Goal: Task Accomplishment & Management: Use online tool/utility

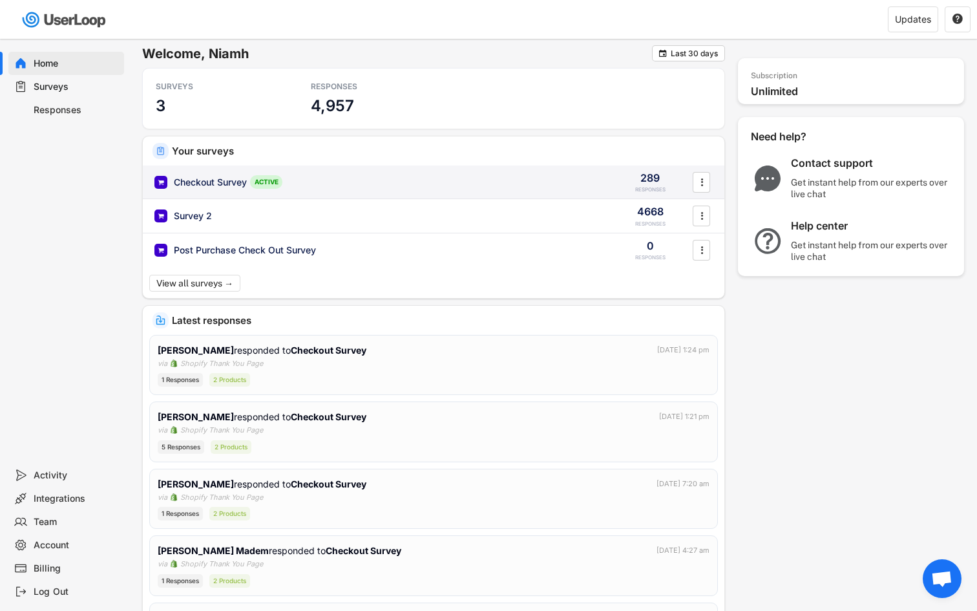
click at [233, 189] on div "Checkout Survey ACTIVE 289 RESPONSES " at bounding box center [434, 182] width 582 height 34
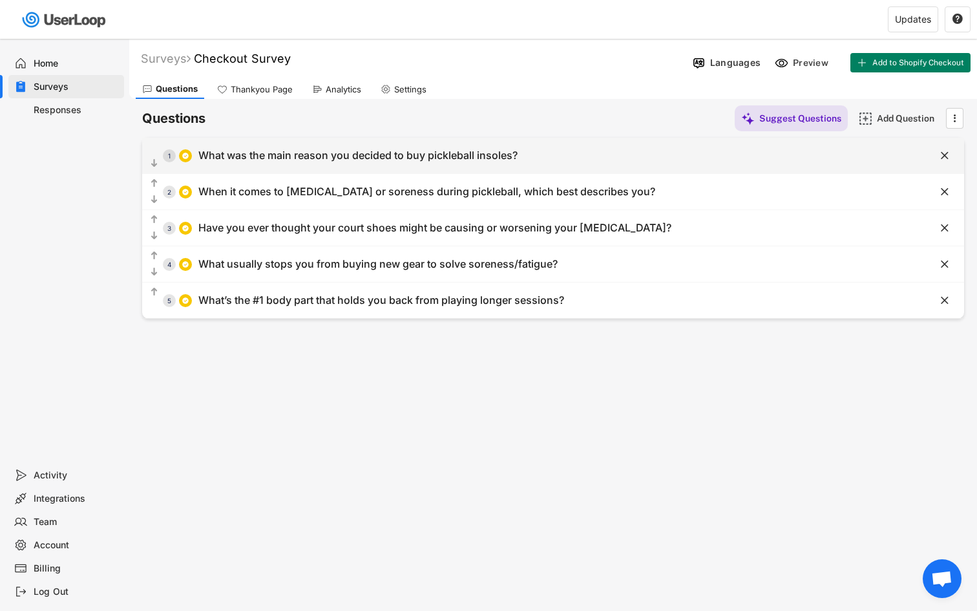
click at [440, 160] on div "What was the main reason you decided to buy pickleball insoles?" at bounding box center [357, 156] width 319 height 14
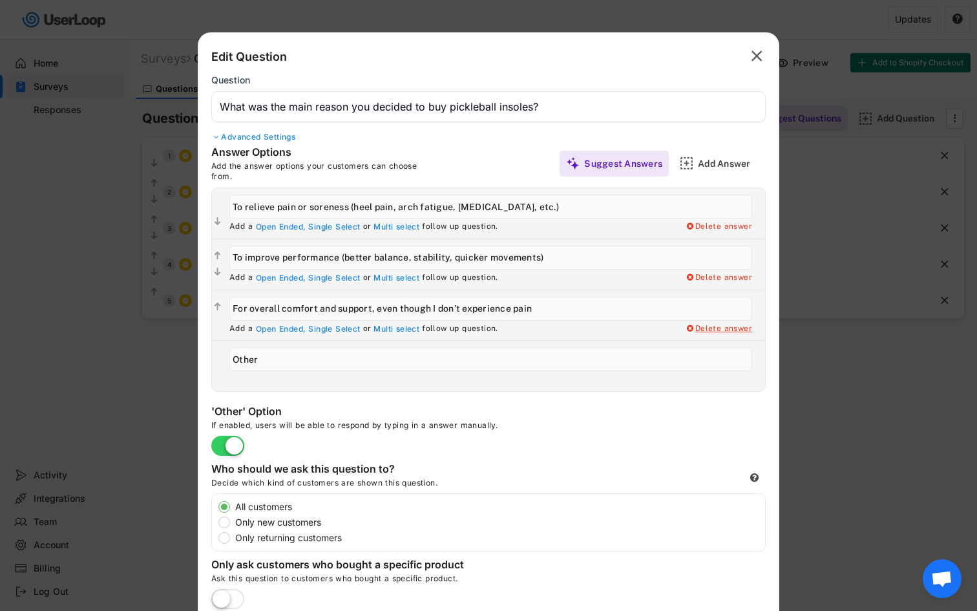
click at [710, 328] on div "Delete answer" at bounding box center [718, 329] width 67 height 10
click at [725, 328] on div "Yes, I want to delete this answer" at bounding box center [688, 329] width 130 height 10
type input "Other"
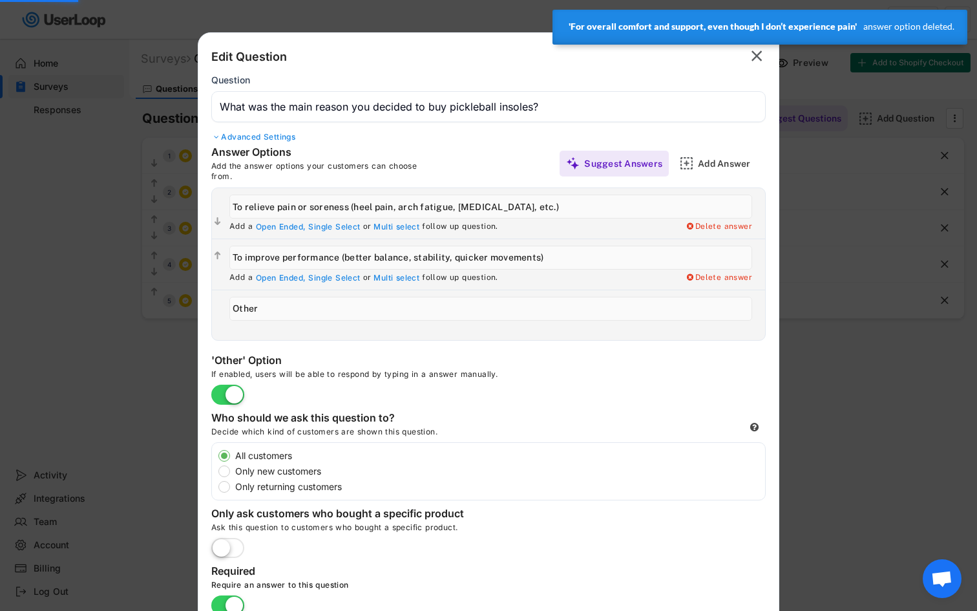
click at [727, 283] on div "Add a Open Ended, Single Select or Multi select follow up question. Delete answ…" at bounding box center [494, 264] width 542 height 50
click at [727, 280] on div "Delete answer" at bounding box center [718, 278] width 67 height 10
click at [727, 280] on div "Yes, I want to delete this answer" at bounding box center [688, 278] width 130 height 10
type input "Other"
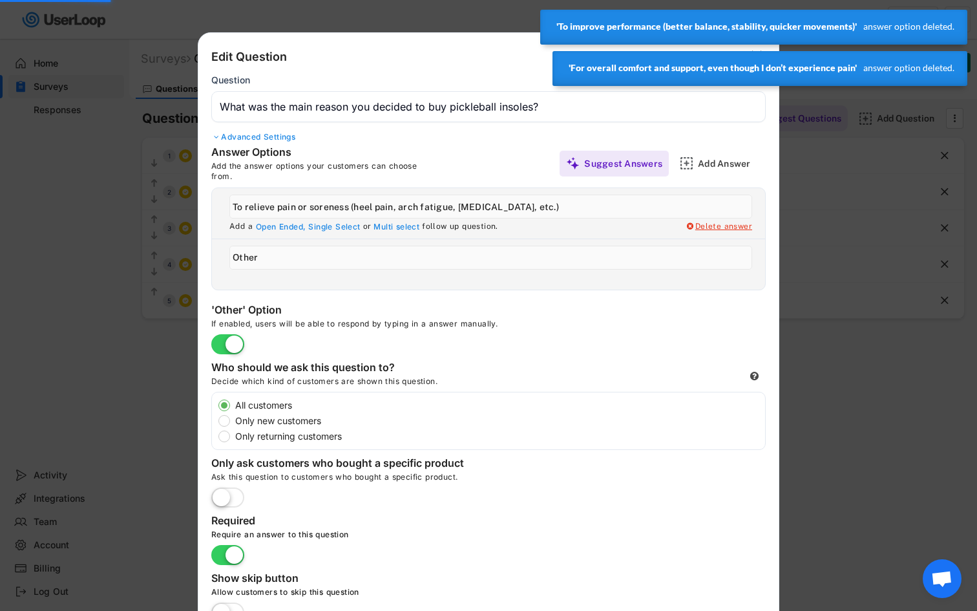
click at [723, 226] on div "Delete answer" at bounding box center [718, 227] width 67 height 10
click at [723, 226] on div "Yes, I want to delete this answer" at bounding box center [688, 227] width 130 height 10
type input "Other"
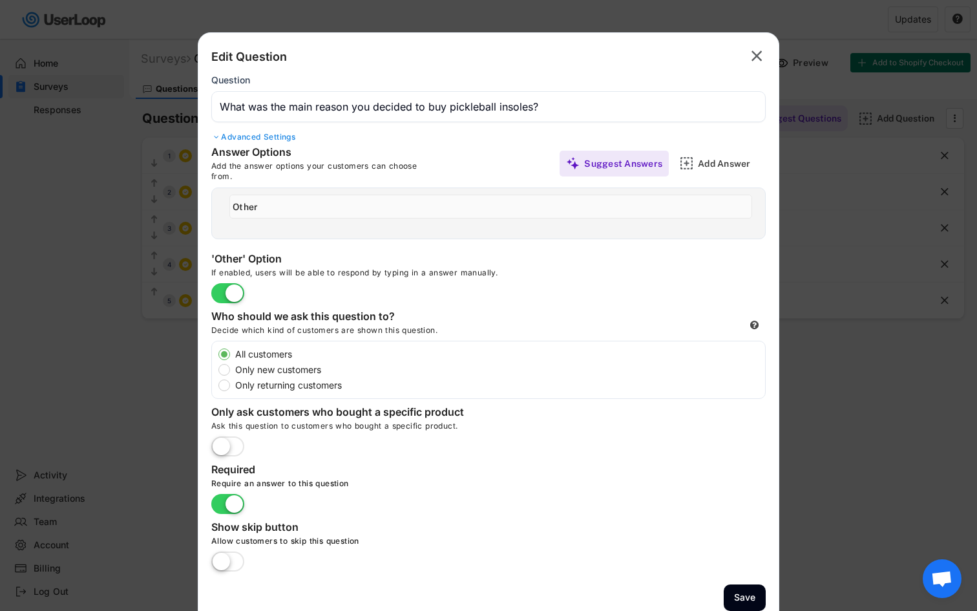
drag, startPoint x: 269, startPoint y: 202, endPoint x: 219, endPoint y: 202, distance: 50.4
click at [219, 202] on div " Add a Open Ended, Single Select or Multi select follow up question. Delete an…" at bounding box center [488, 213] width 553 height 50
type input "T"
click at [758, 54] on text "" at bounding box center [757, 56] width 11 height 19
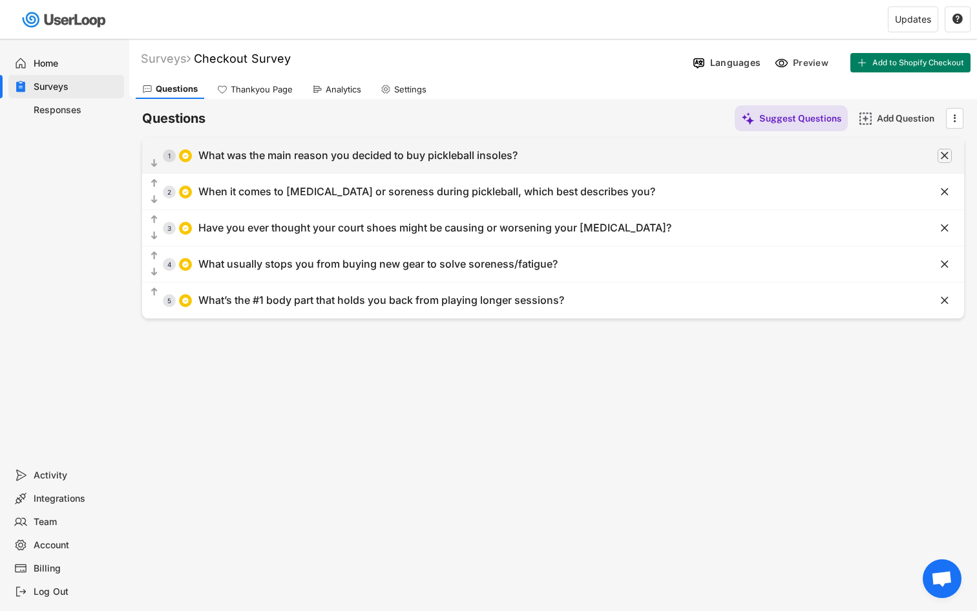
click at [943, 156] on text "" at bounding box center [945, 156] width 8 height 14
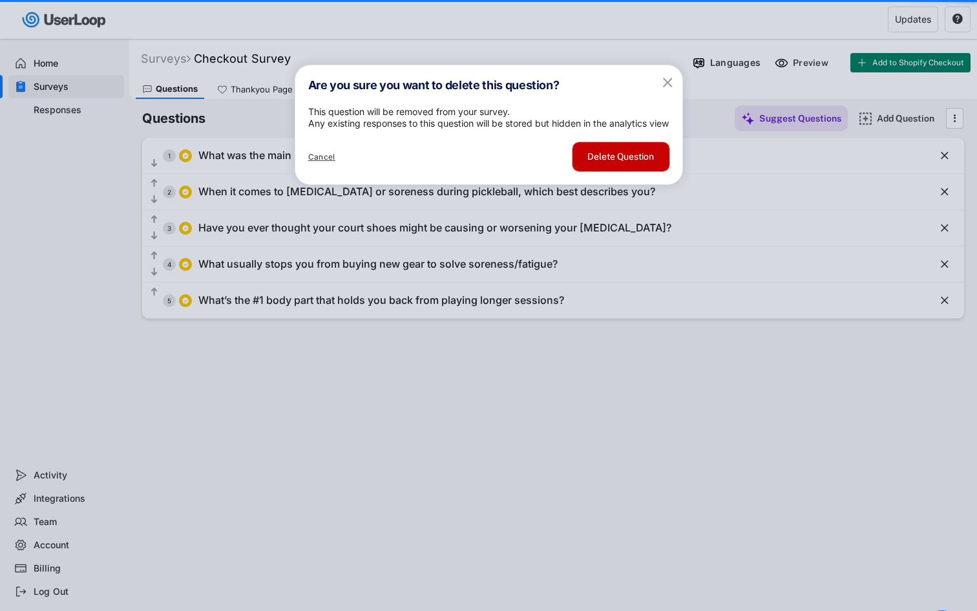
click at [599, 171] on button "Delete Question" at bounding box center [621, 156] width 97 height 29
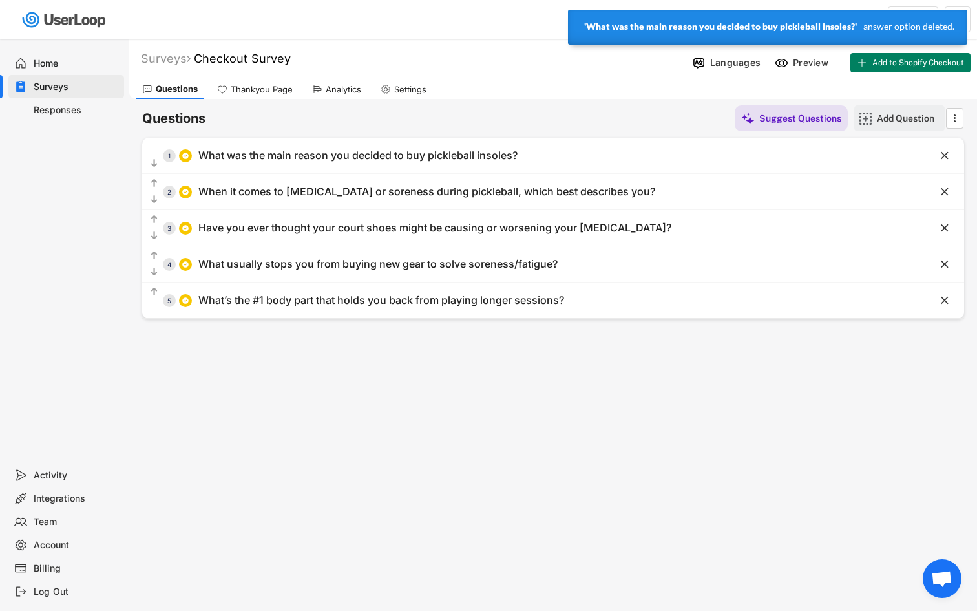
click at [869, 113] on img at bounding box center [866, 119] width 14 height 14
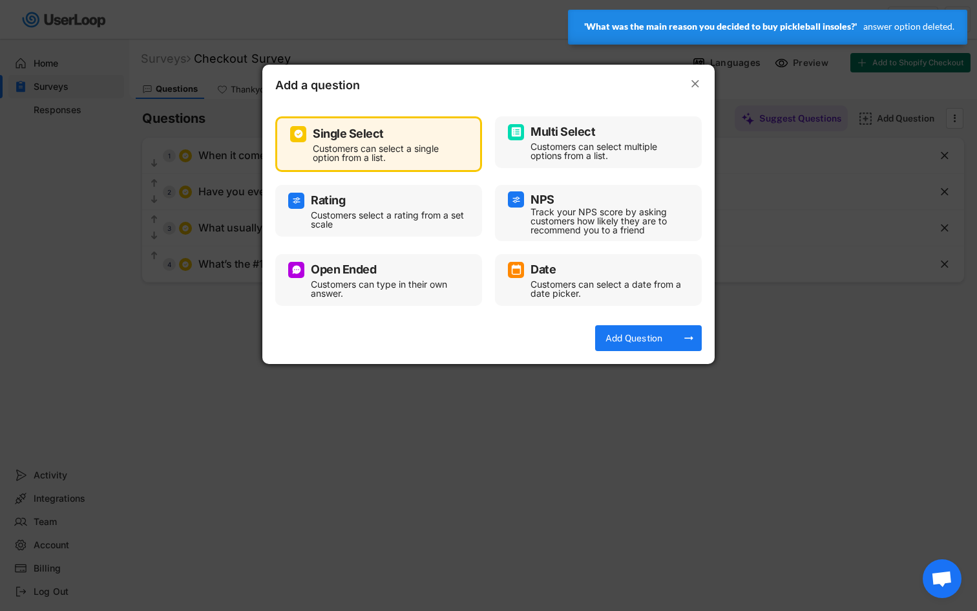
click at [396, 265] on div "Open Ended" at bounding box center [378, 270] width 181 height 16
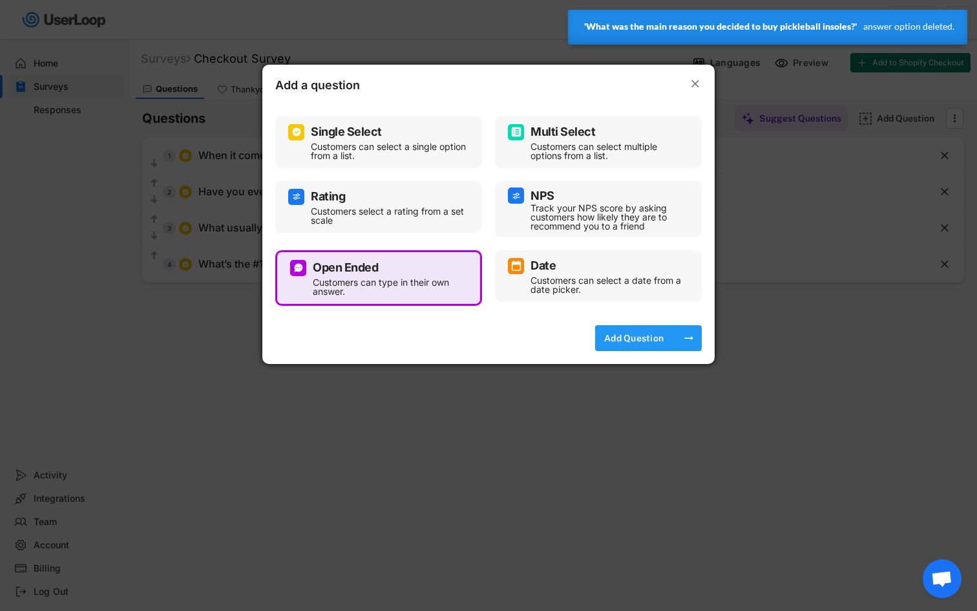
click at [630, 333] on div "Add Question" at bounding box center [634, 338] width 65 height 12
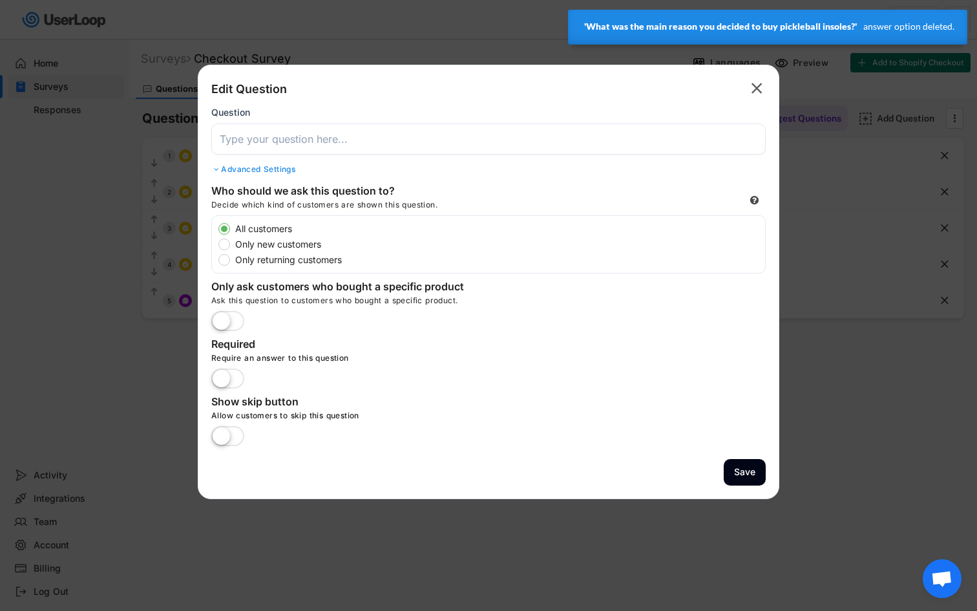
click at [347, 140] on input "input" at bounding box center [488, 138] width 555 height 31
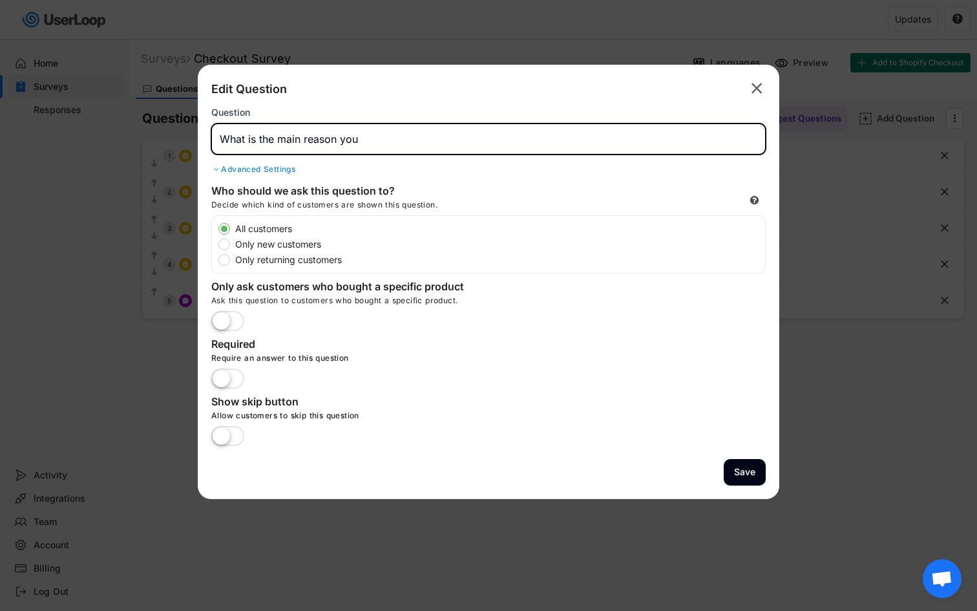
click at [400, 142] on input "input" at bounding box center [488, 138] width 555 height 31
paste input "What was the main reason you decided to buy pickleball insoles?"
type input "What was the main reason you decided to buy pickleball insoles?"
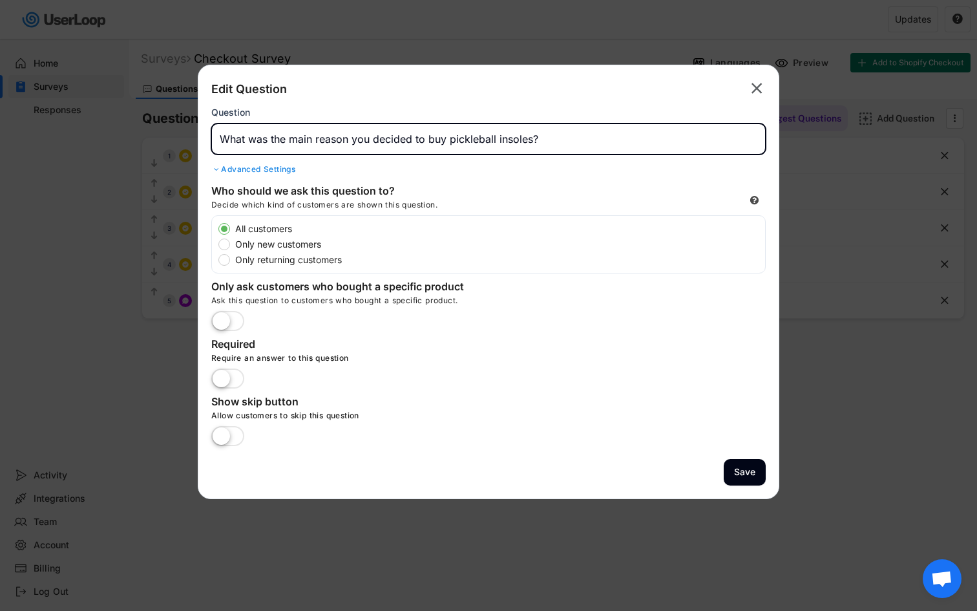
click at [222, 379] on label at bounding box center [227, 379] width 39 height 28
click at [0, 0] on input "checkbox" at bounding box center [0, 0] width 0 height 0
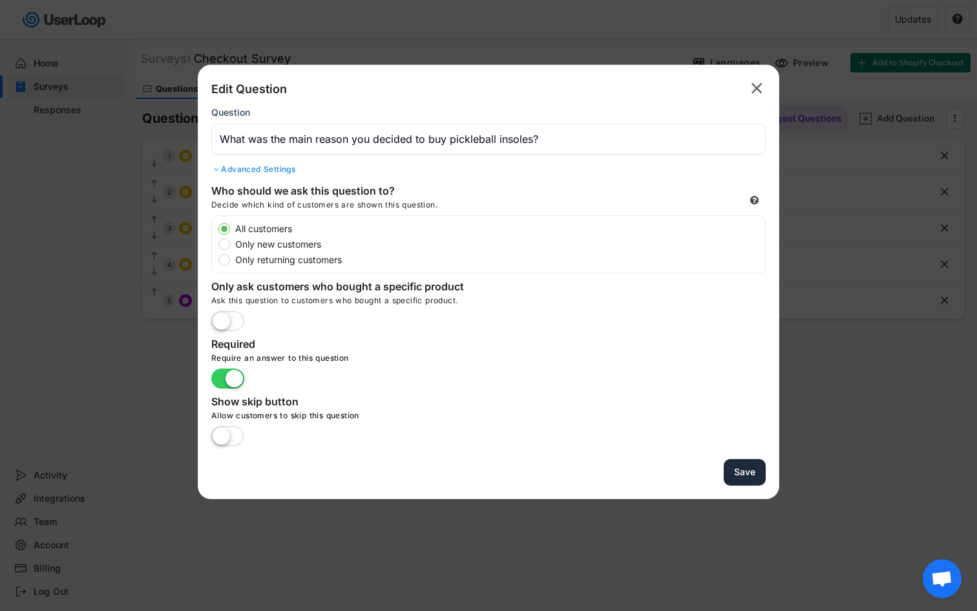
click at [752, 468] on button "Save" at bounding box center [745, 472] width 42 height 27
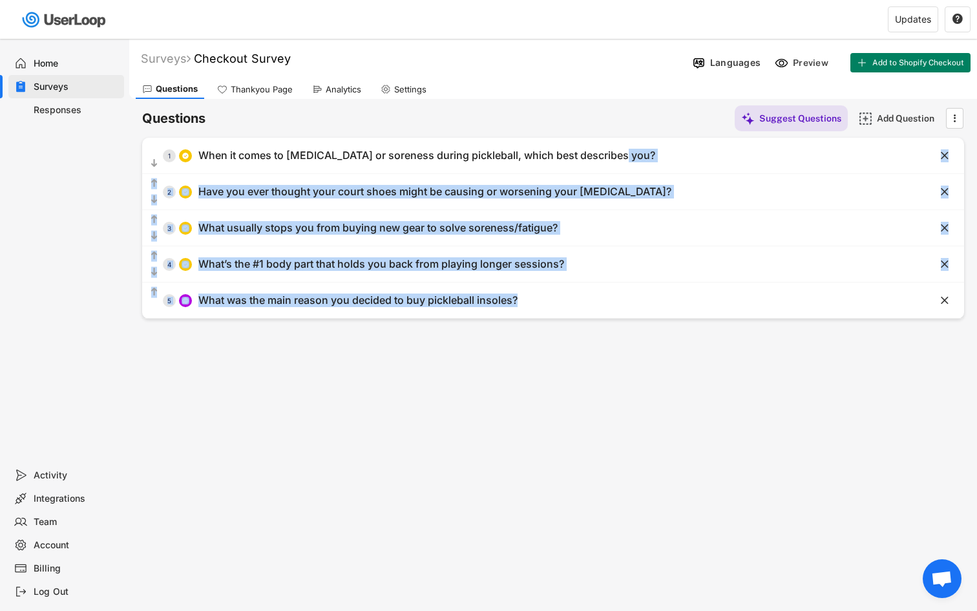
drag, startPoint x: 526, startPoint y: 303, endPoint x: 484, endPoint y: 190, distance: 120.7
click at [484, 190] on div "  1 When it comes to [MEDICAL_DATA] or soreness during pickleball, which best…" at bounding box center [553, 228] width 822 height 181
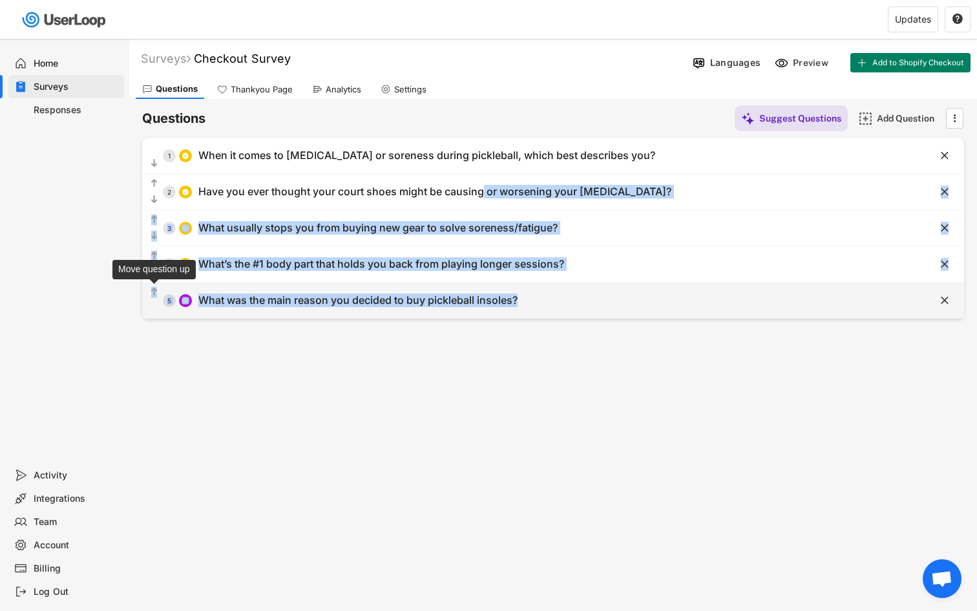
click at [155, 287] on text "" at bounding box center [154, 291] width 6 height 11
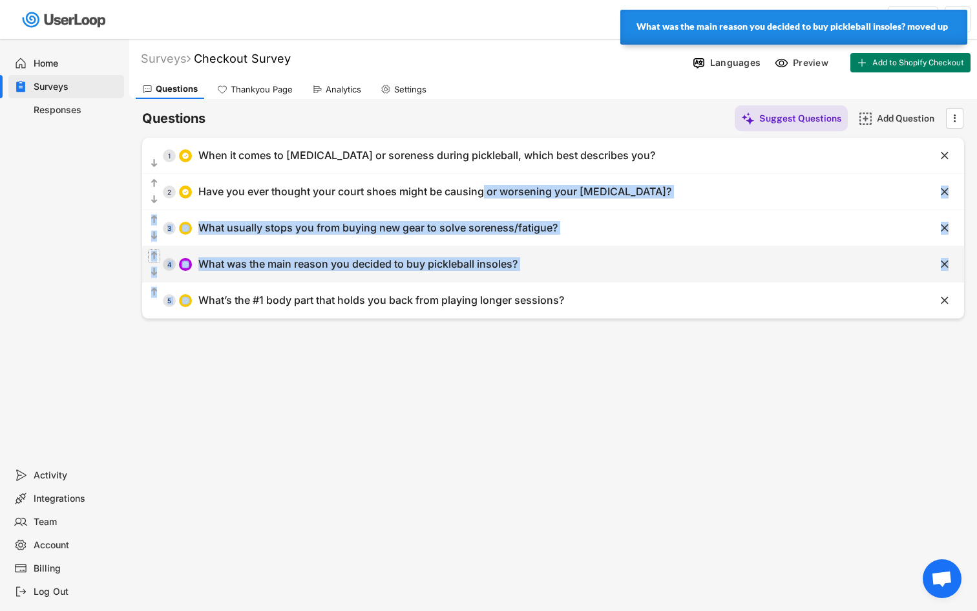
click at [155, 255] on text "" at bounding box center [154, 255] width 6 height 11
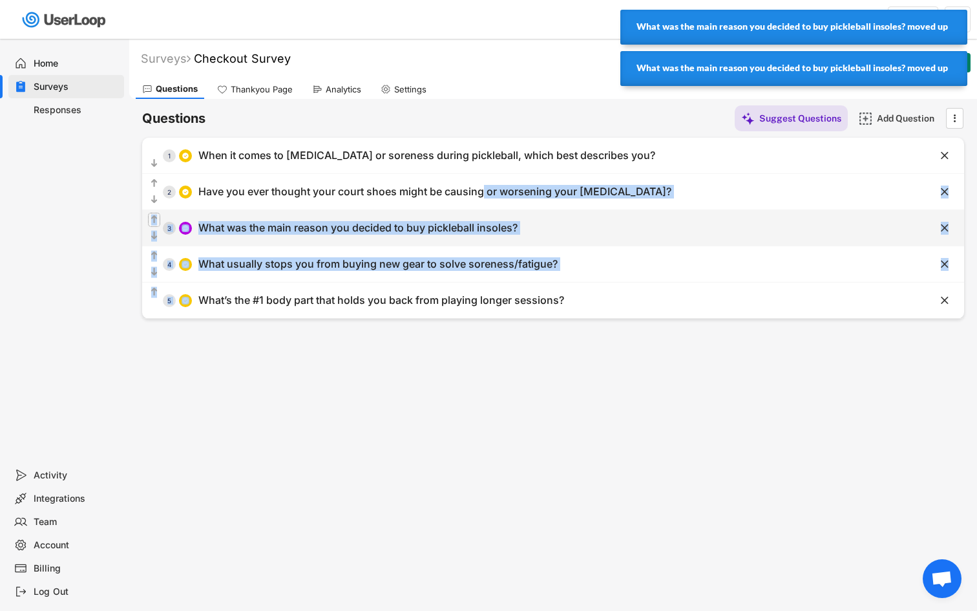
click at [153, 219] on text "" at bounding box center [154, 219] width 6 height 11
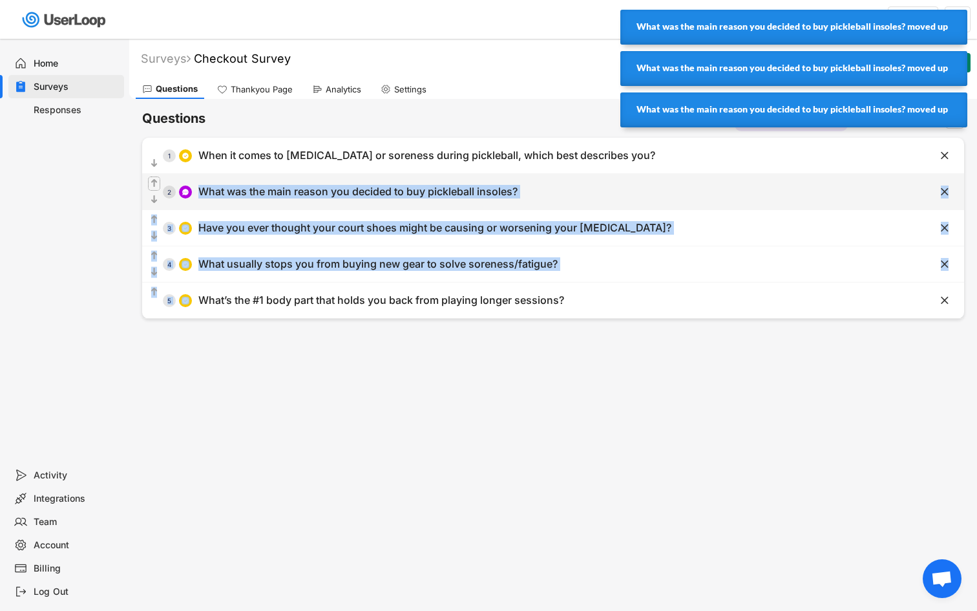
click at [155, 182] on text "" at bounding box center [154, 183] width 6 height 11
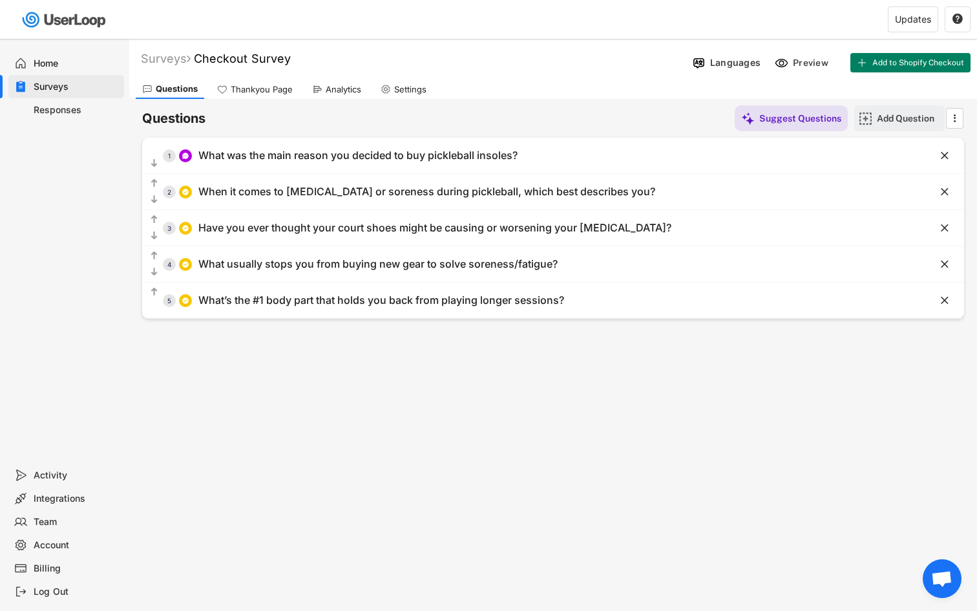
click at [886, 112] on div "Add Question" at bounding box center [909, 118] width 65 height 12
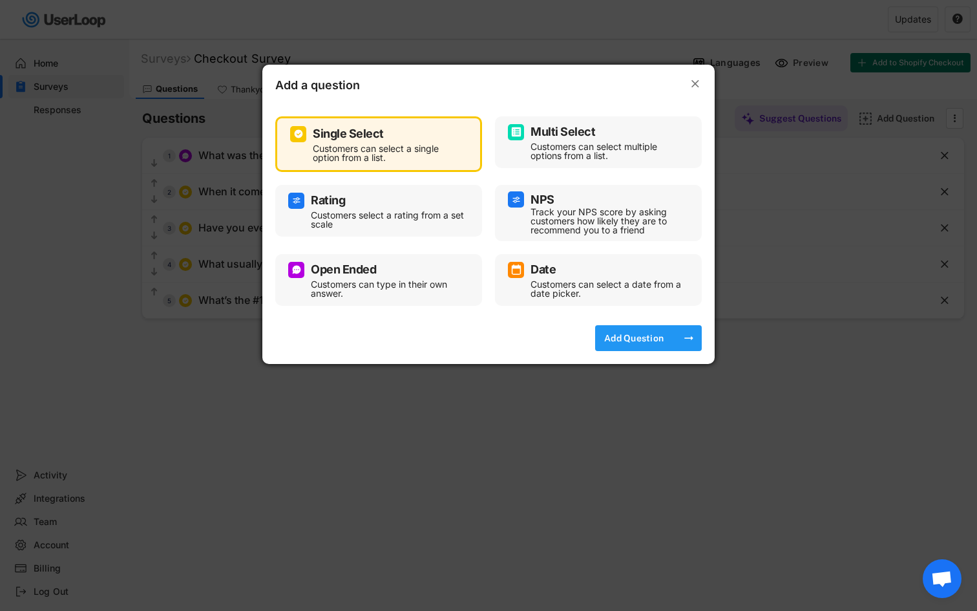
click at [656, 334] on div "Add Question" at bounding box center [634, 338] width 65 height 12
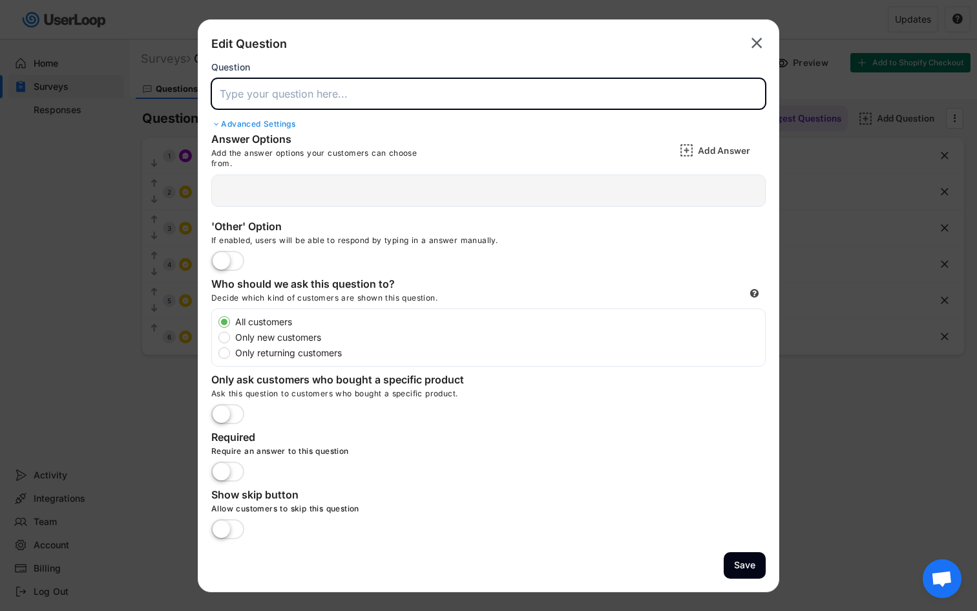
click at [368, 93] on input "input" at bounding box center [488, 93] width 555 height 31
type input "What age range are you?"
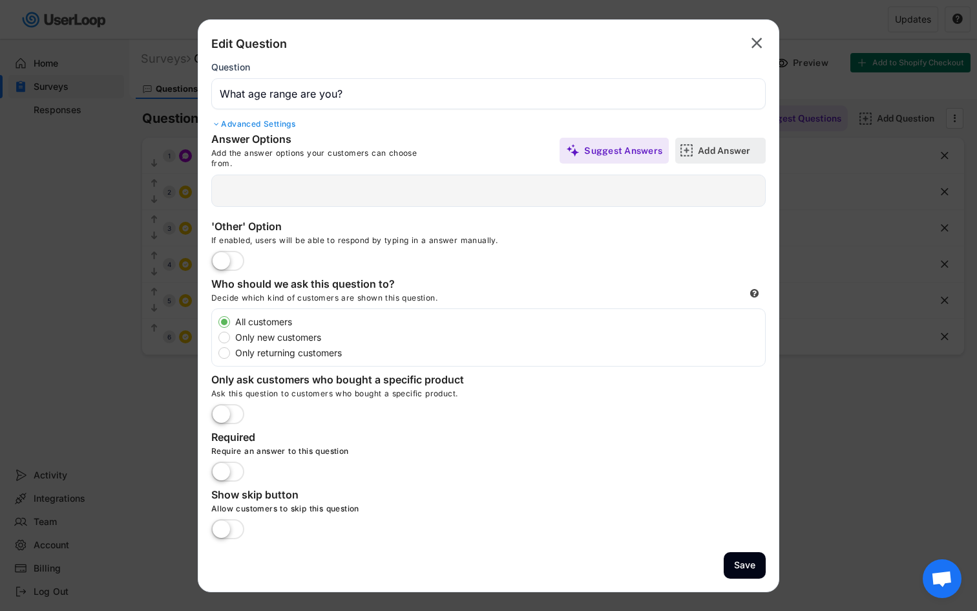
click at [680, 149] on img at bounding box center [687, 151] width 14 height 14
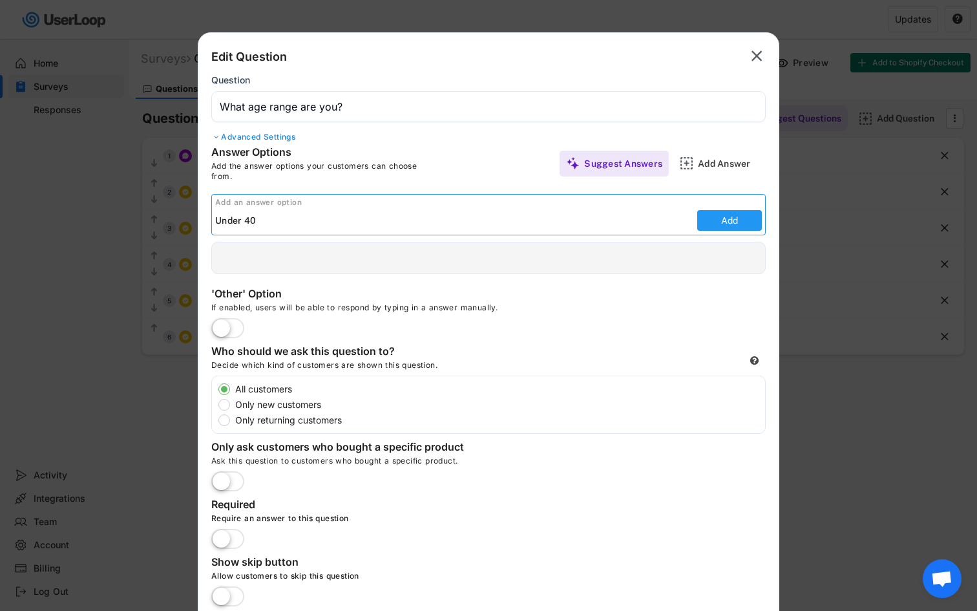
type input "Under 40"
click at [718, 220] on button "Add" at bounding box center [730, 220] width 65 height 21
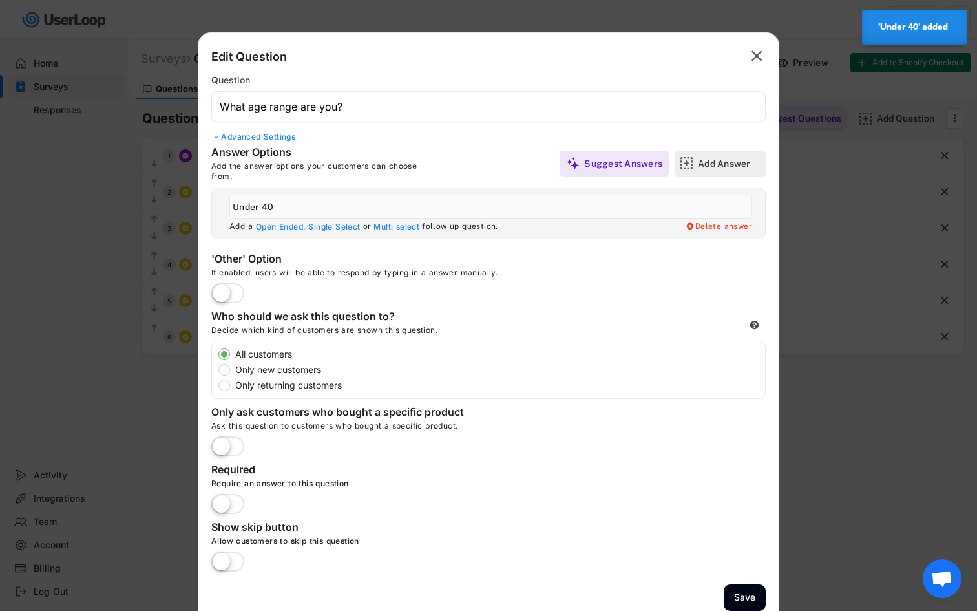
click at [714, 172] on div "Add Answer" at bounding box center [730, 164] width 65 height 26
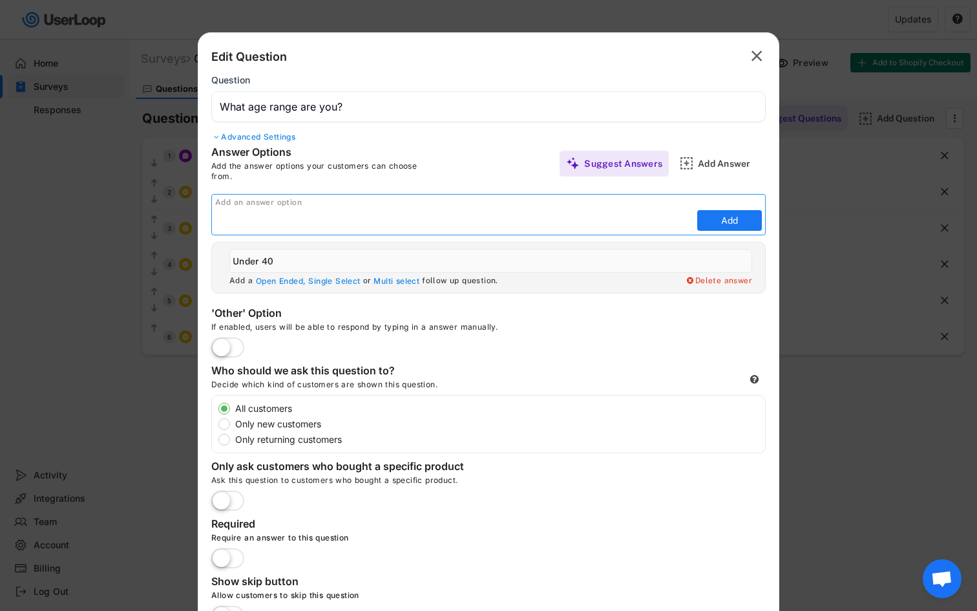
paste input "40–49"
type input "40–49"
click at [712, 217] on button "Add" at bounding box center [730, 220] width 65 height 21
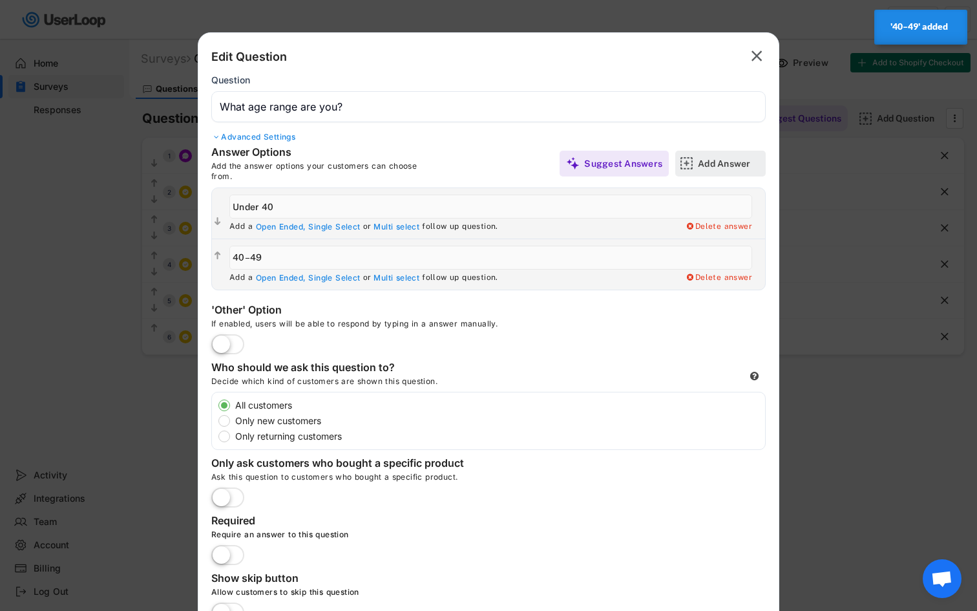
click at [729, 164] on div "Add Answer" at bounding box center [730, 164] width 65 height 12
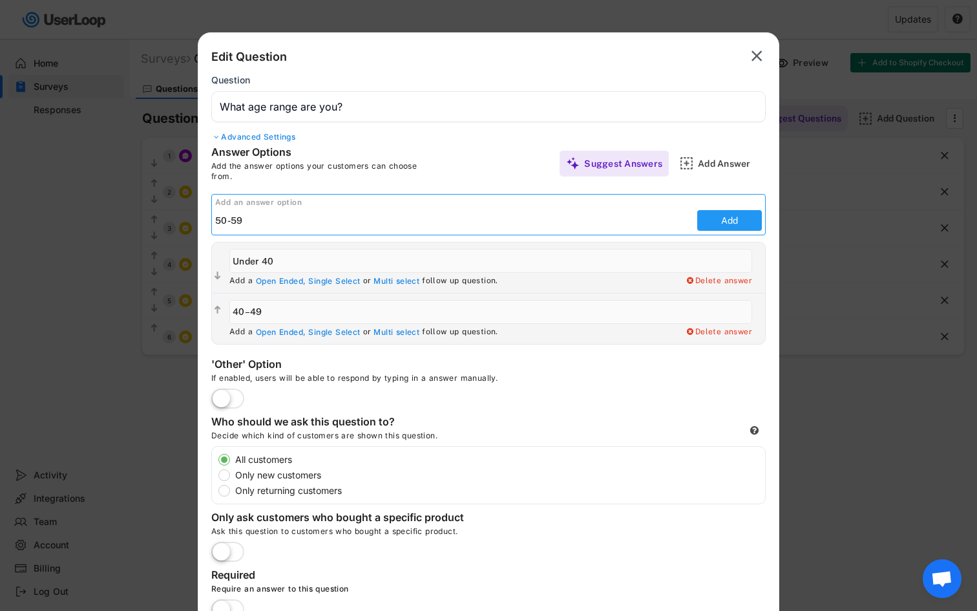
type input "50-59"
click at [728, 221] on button "Add" at bounding box center [730, 220] width 65 height 21
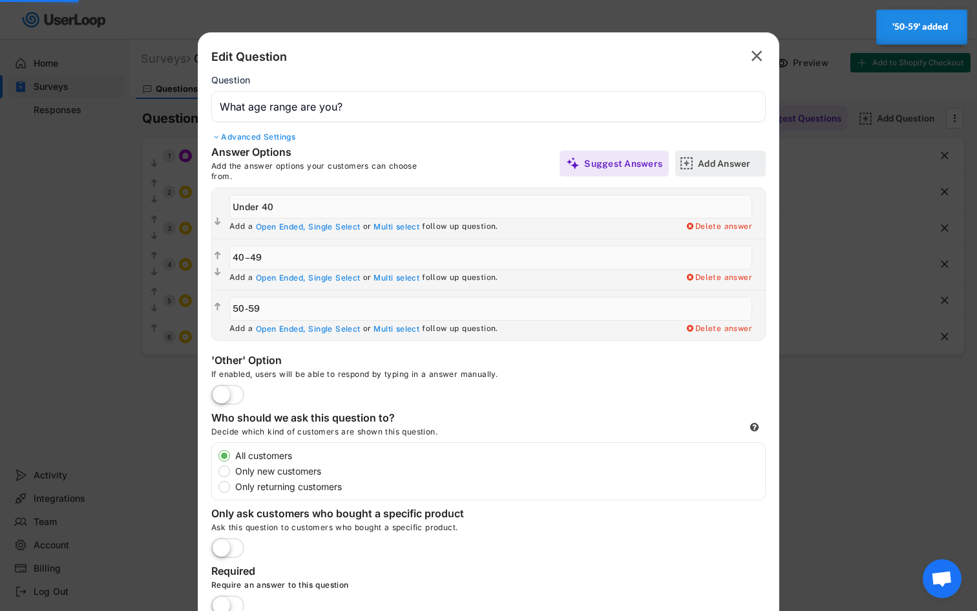
click at [718, 169] on div "Add Answer" at bounding box center [730, 164] width 65 height 12
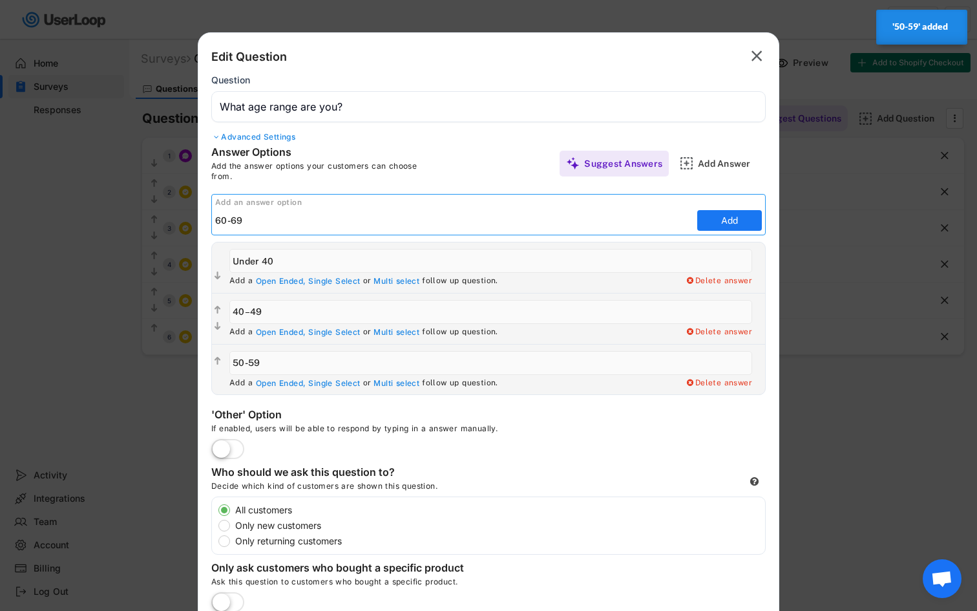
type input "60-69"
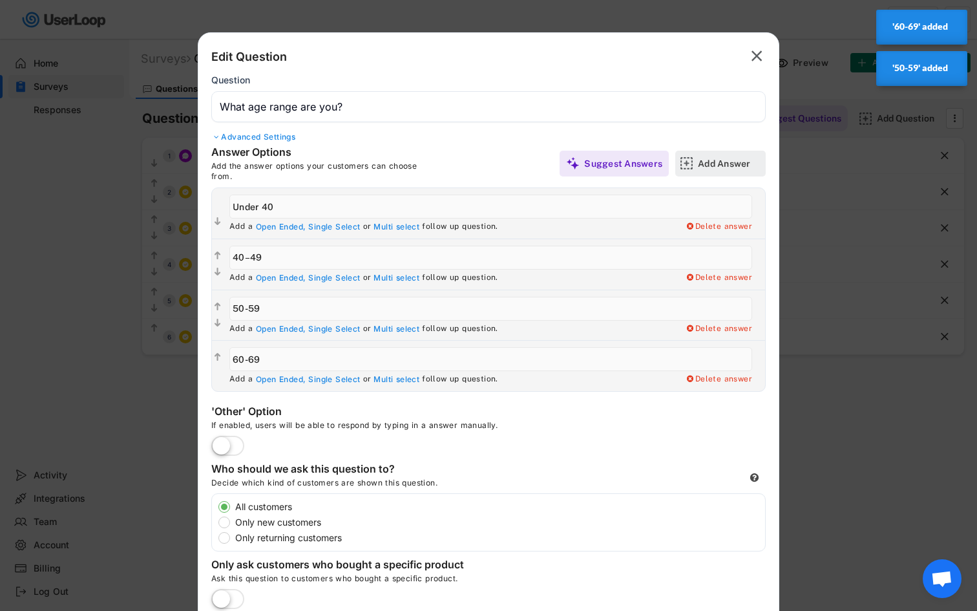
click at [730, 162] on div "Add Answer" at bounding box center [730, 164] width 65 height 12
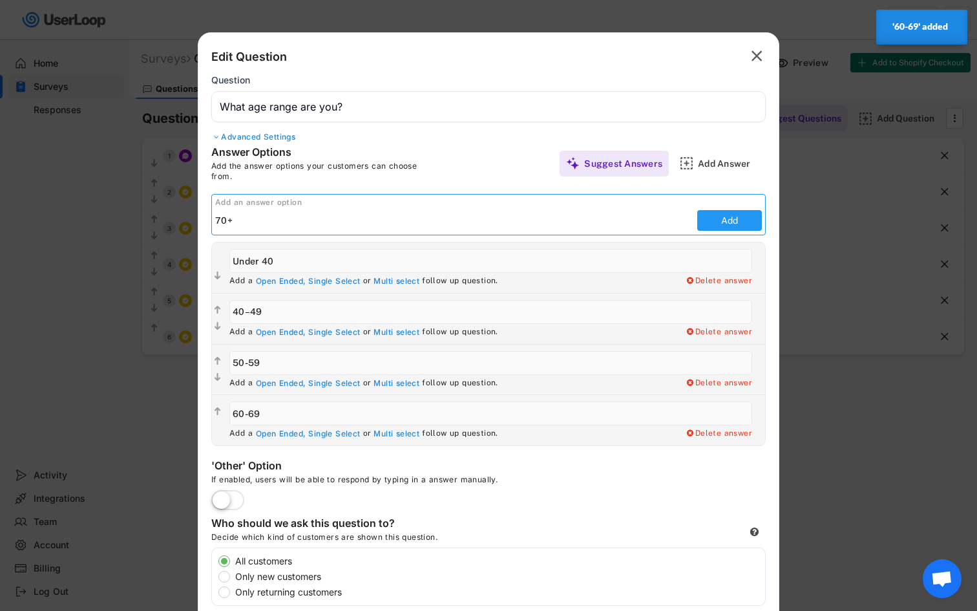
type input "70+"
click at [736, 213] on button "Add" at bounding box center [730, 220] width 65 height 21
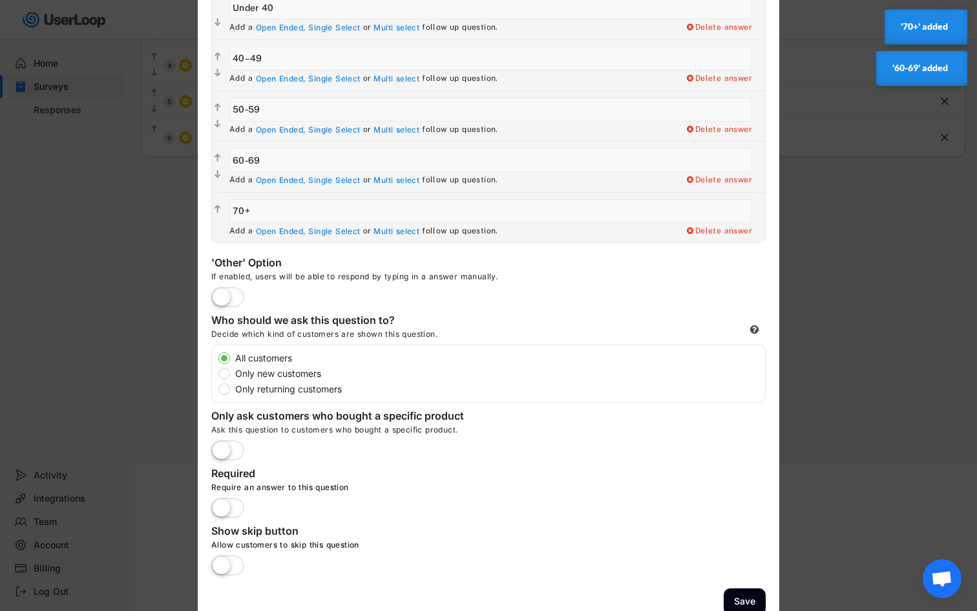
scroll to position [217, 0]
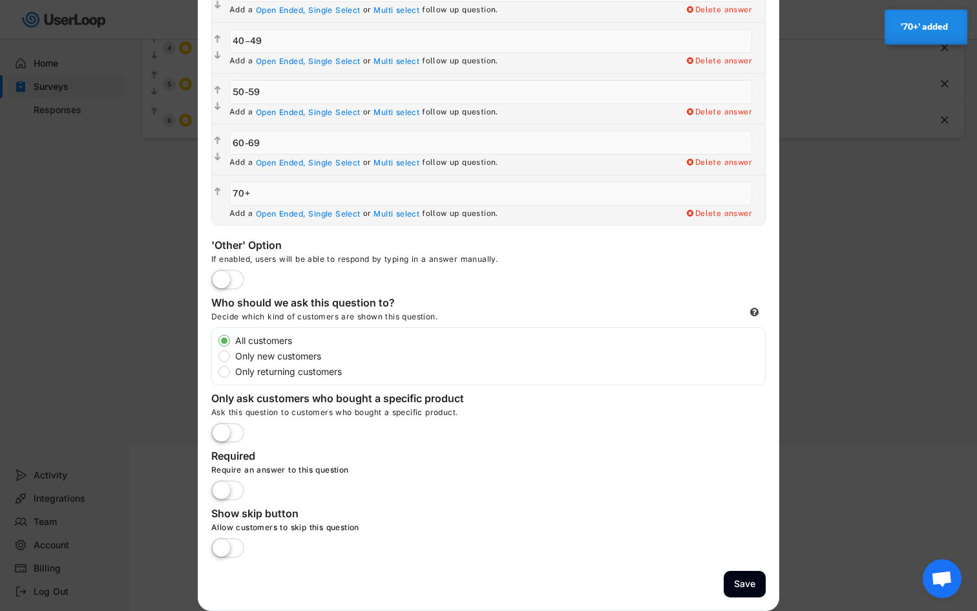
click at [229, 496] on label at bounding box center [227, 491] width 39 height 28
click at [0, 0] on input "checkbox" at bounding box center [0, 0] width 0 height 0
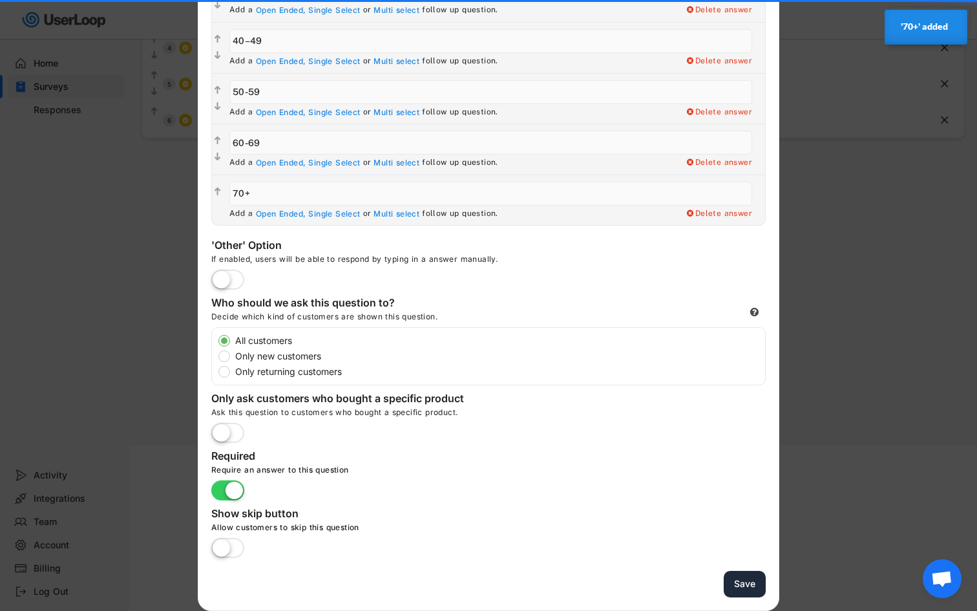
click at [744, 582] on button "Save" at bounding box center [745, 584] width 42 height 27
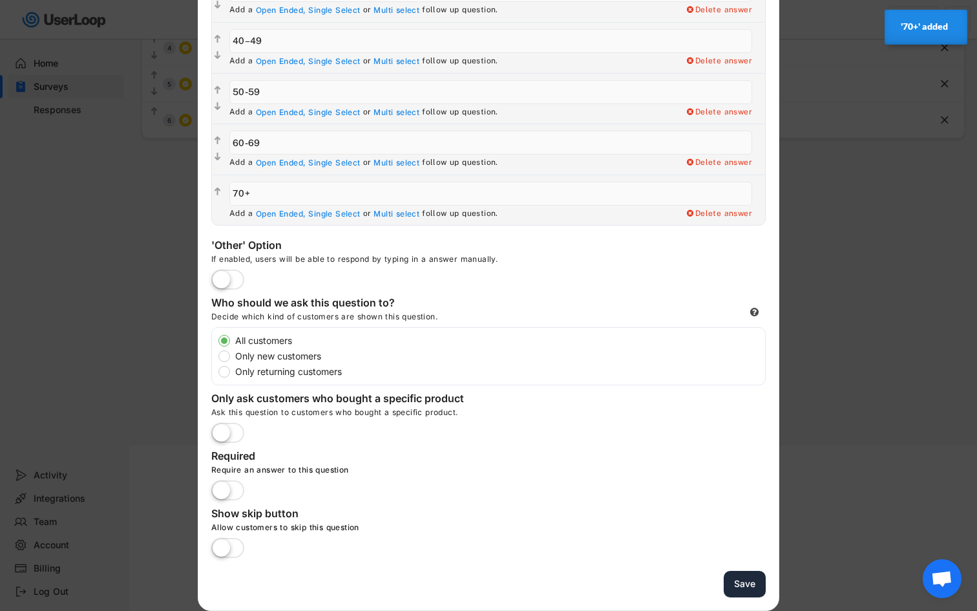
scroll to position [90, 0]
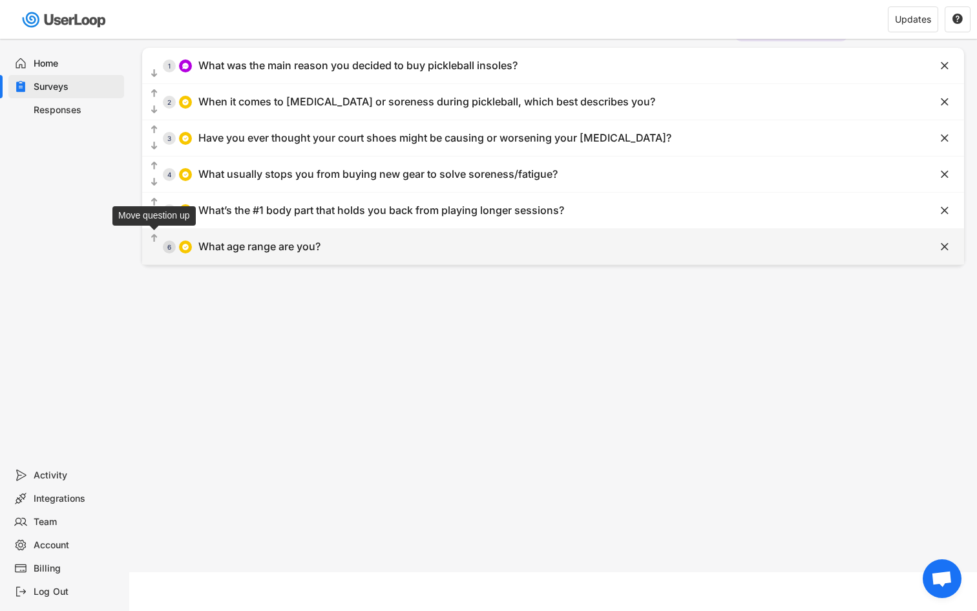
click at [156, 239] on text "" at bounding box center [154, 238] width 6 height 11
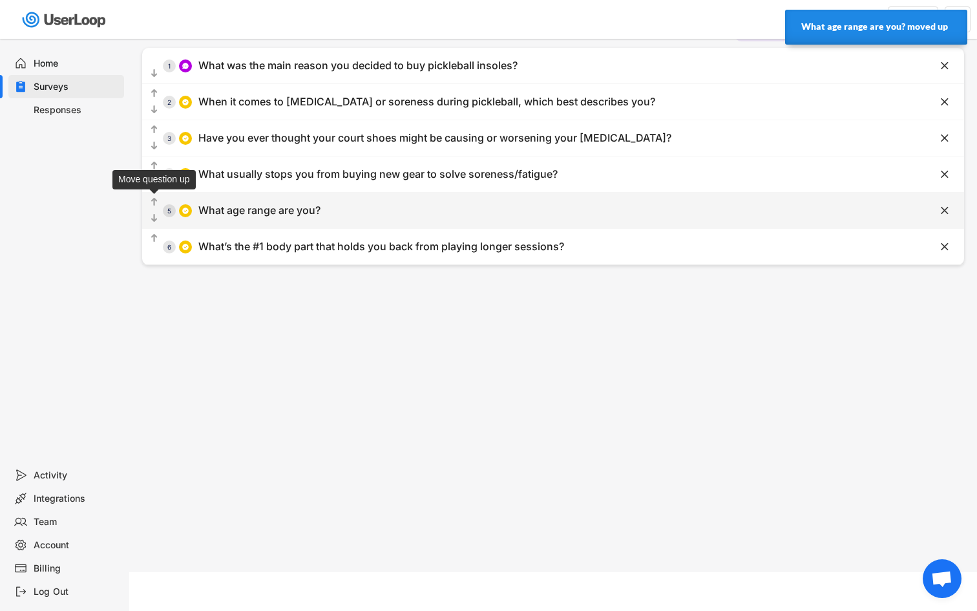
click at [153, 197] on text "" at bounding box center [154, 202] width 6 height 11
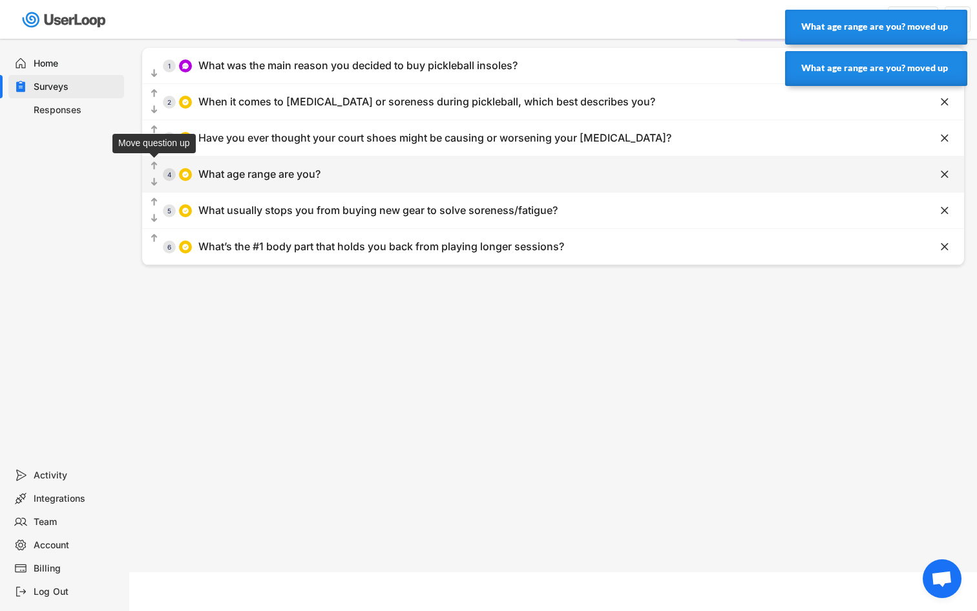
click at [155, 162] on text "" at bounding box center [154, 165] width 6 height 11
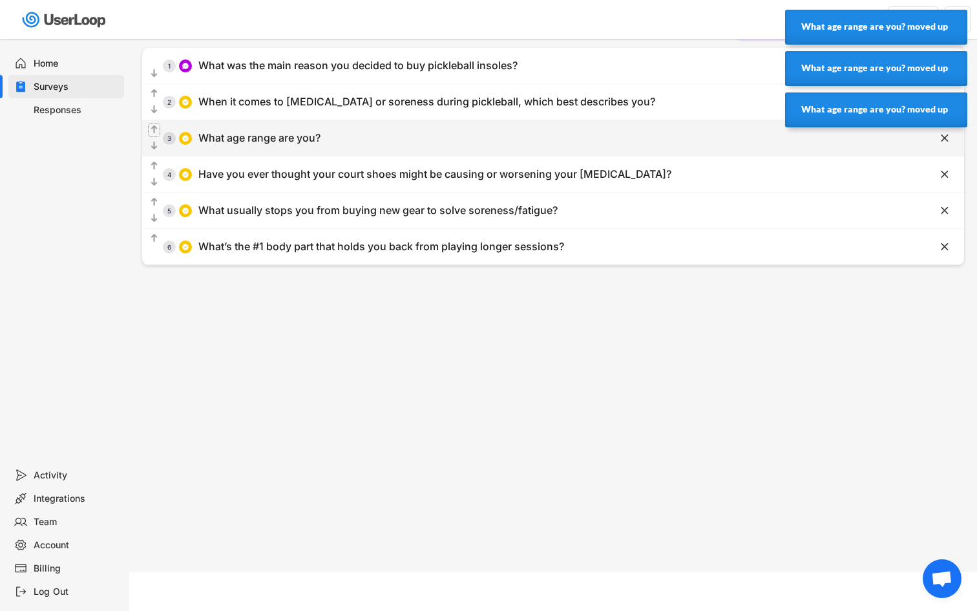
click at [153, 128] on text "" at bounding box center [154, 129] width 6 height 11
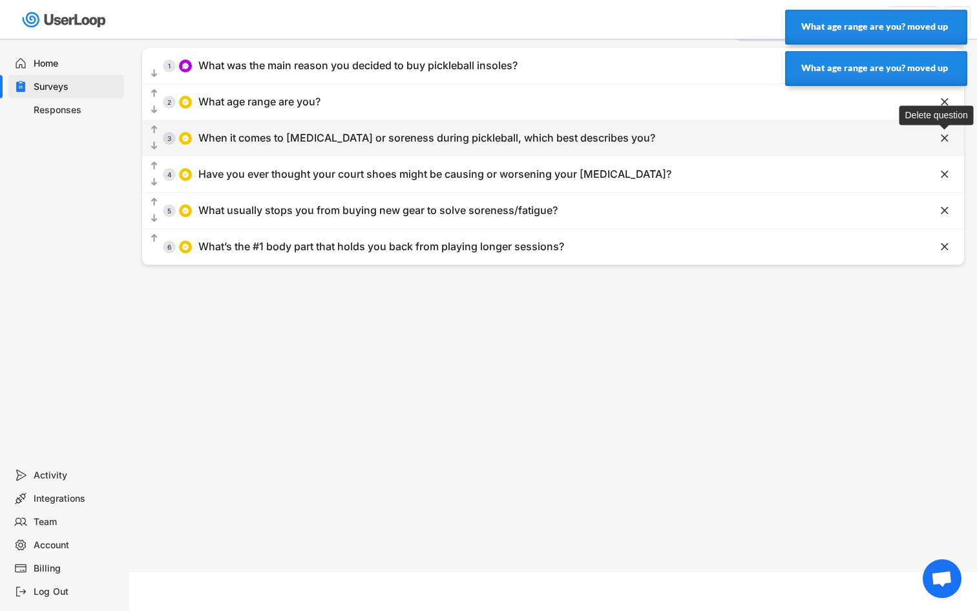
click at [943, 142] on text "" at bounding box center [945, 138] width 8 height 14
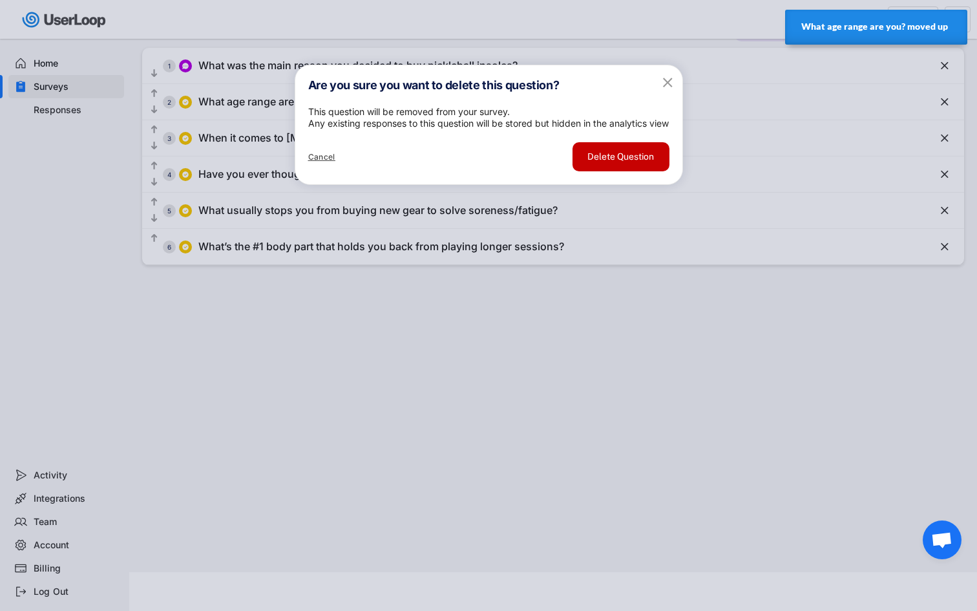
click at [644, 171] on button "Delete Question" at bounding box center [621, 156] width 97 height 29
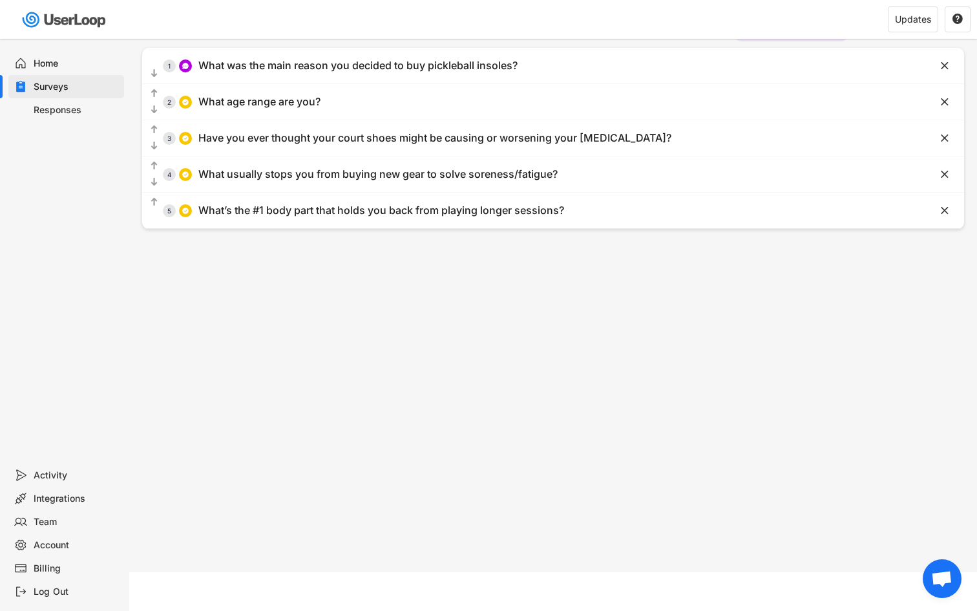
click at [554, 354] on div "Surveys Checkout Survey Languages Preview Add to Shopify Checkout Questions Tha…" at bounding box center [553, 260] width 848 height 623
